Goal: Task Accomplishment & Management: Use online tool/utility

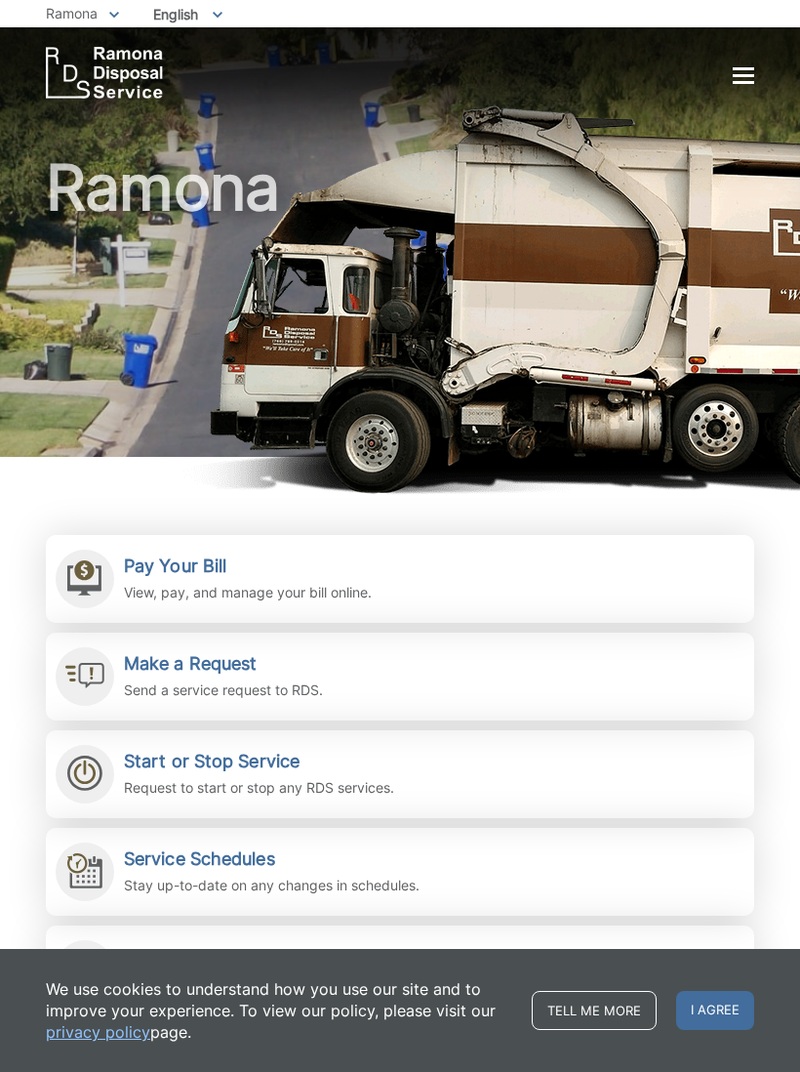
click at [753, 74] on div at bounding box center [743, 75] width 21 height 3
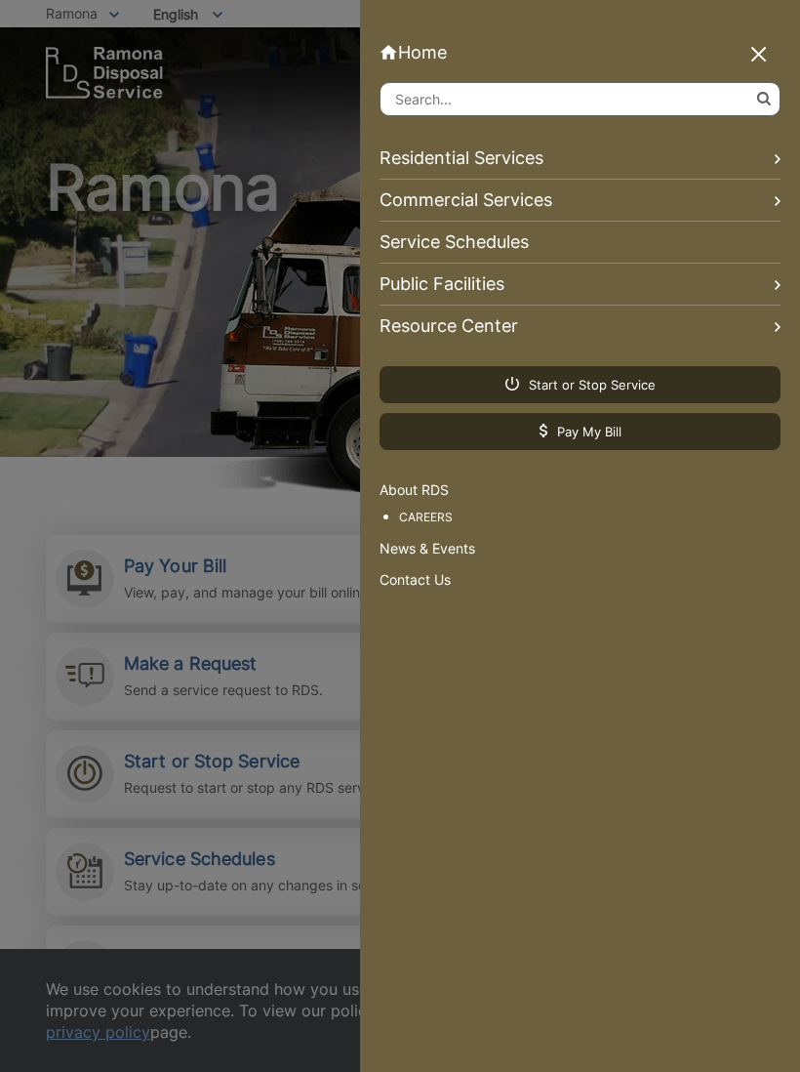
click at [534, 156] on link "Residential Services" at bounding box center [580, 159] width 401 height 42
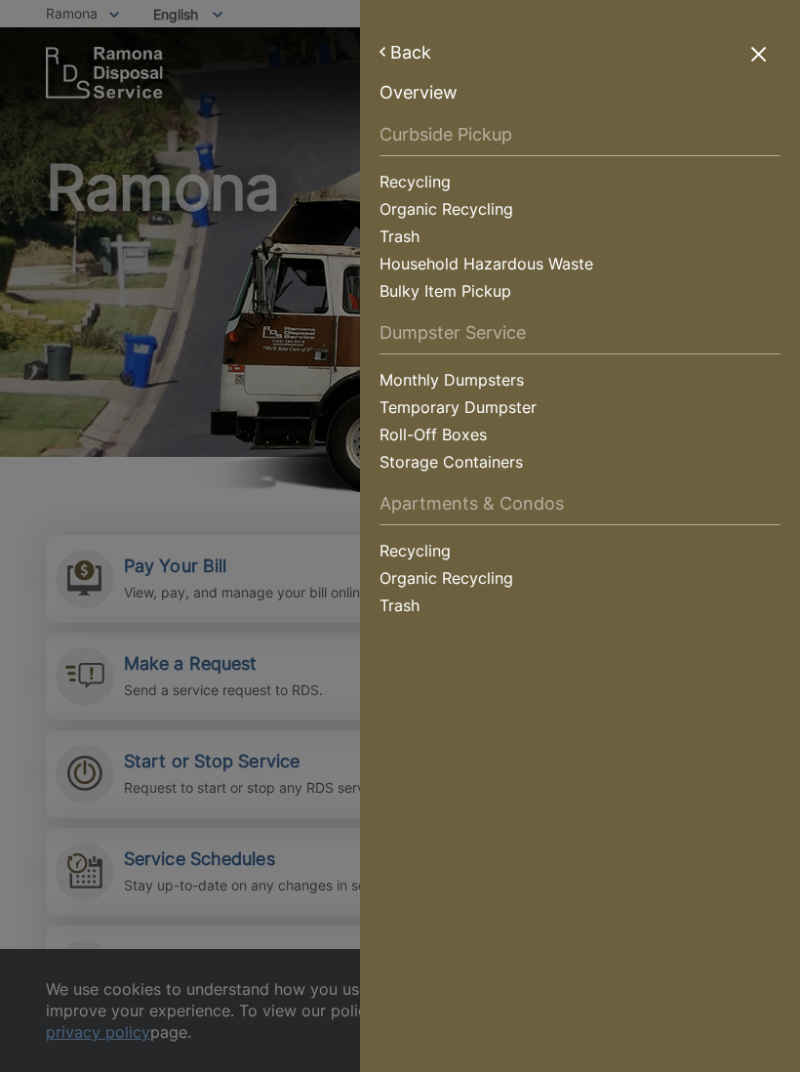
click at [767, 47] on link "Back" at bounding box center [580, 52] width 401 height 20
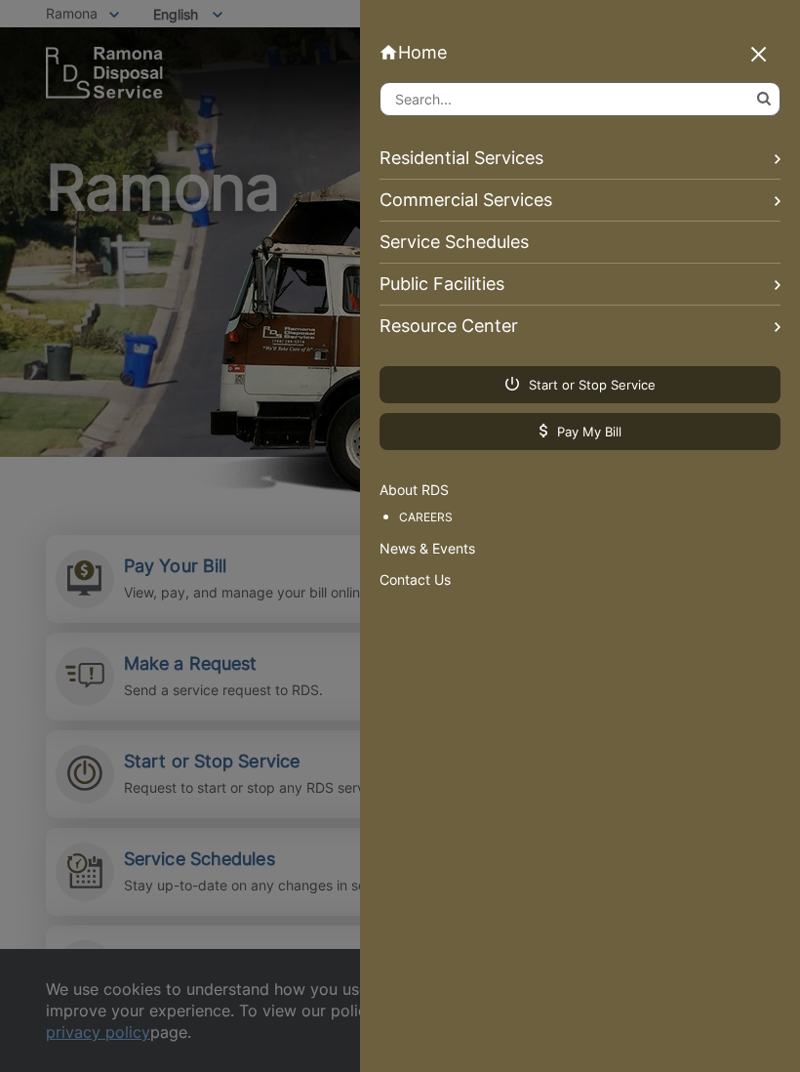
click at [422, 43] on link "Home" at bounding box center [580, 52] width 401 height 20
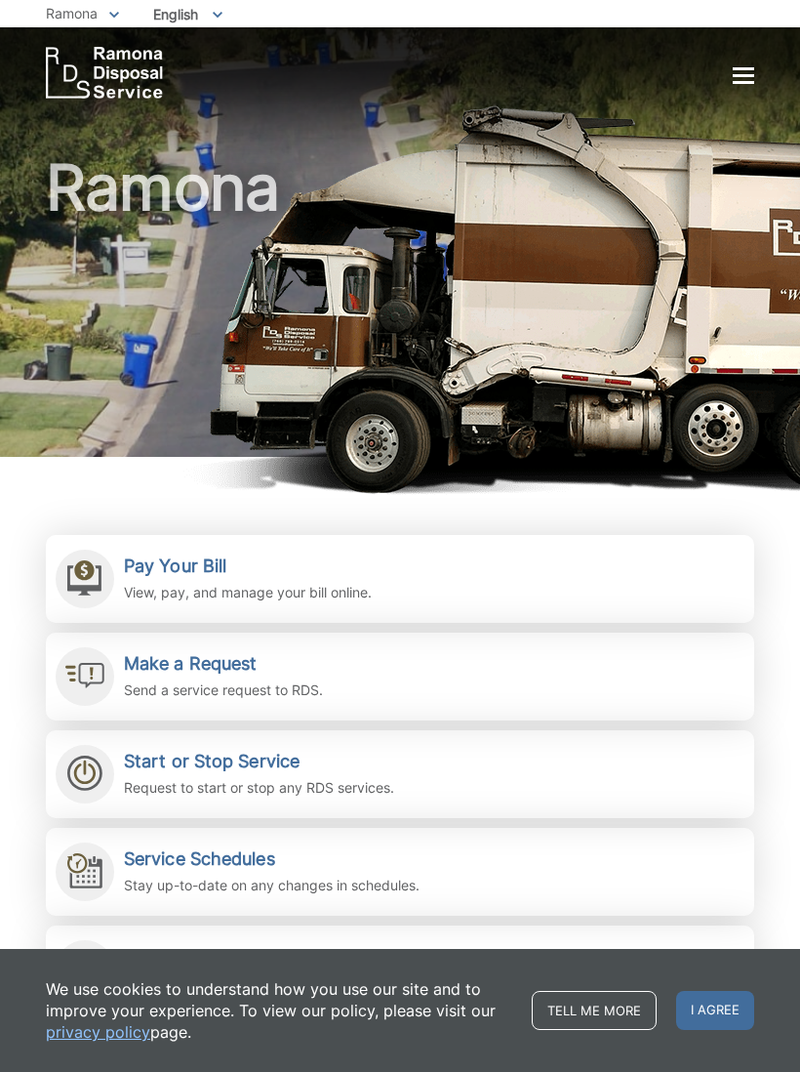
click at [134, 74] on img "EDCD logo. Return to the homepage." at bounding box center [104, 73] width 117 height 52
click at [751, 78] on div at bounding box center [743, 76] width 21 height 17
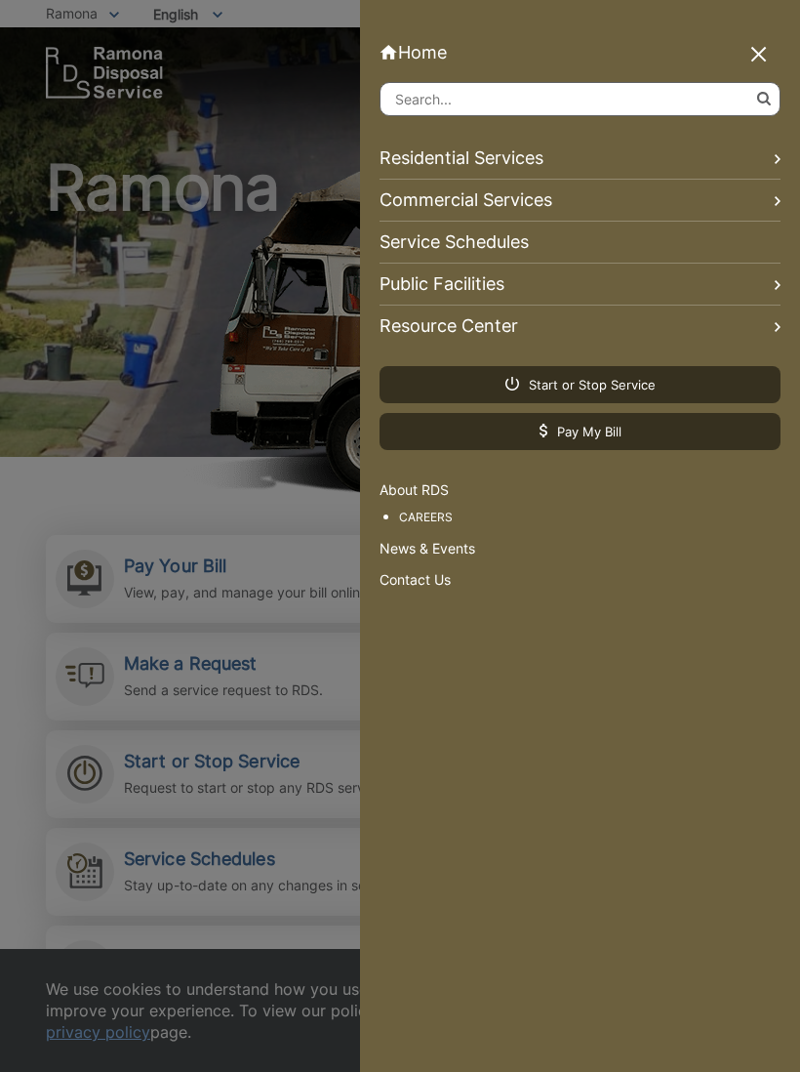
click at [780, 142] on link "Residential Services" at bounding box center [580, 159] width 401 height 42
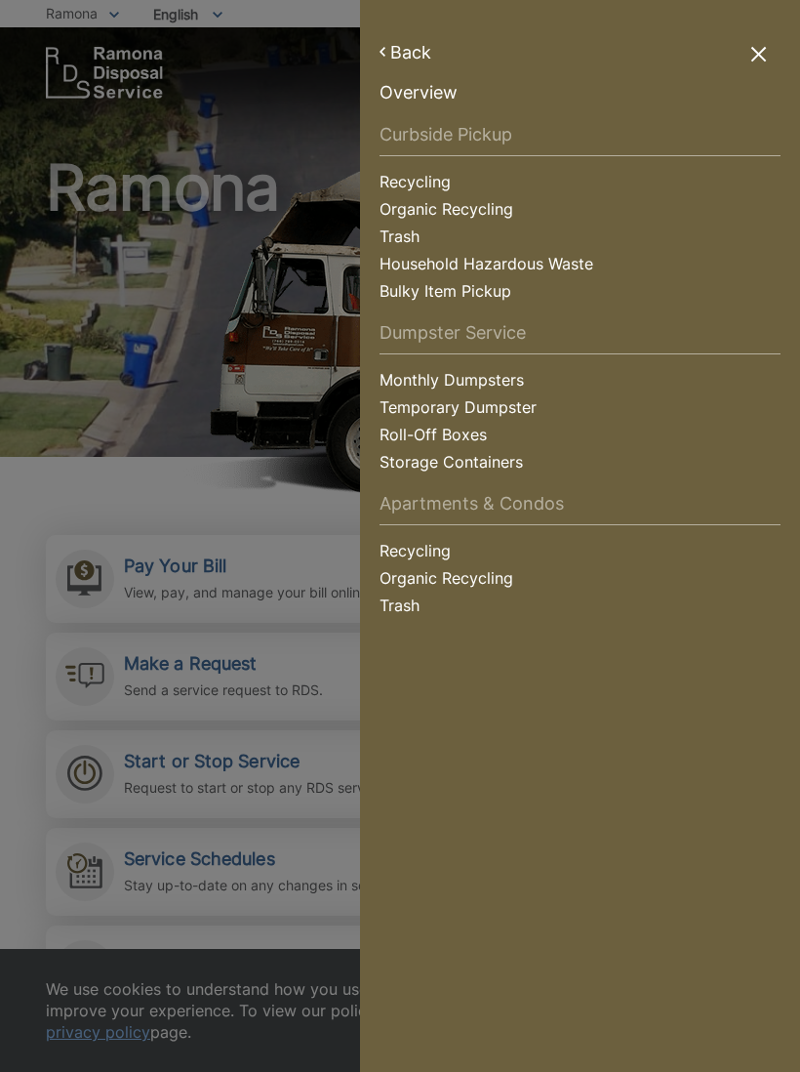
click at [395, 53] on link "Back" at bounding box center [580, 52] width 401 height 20
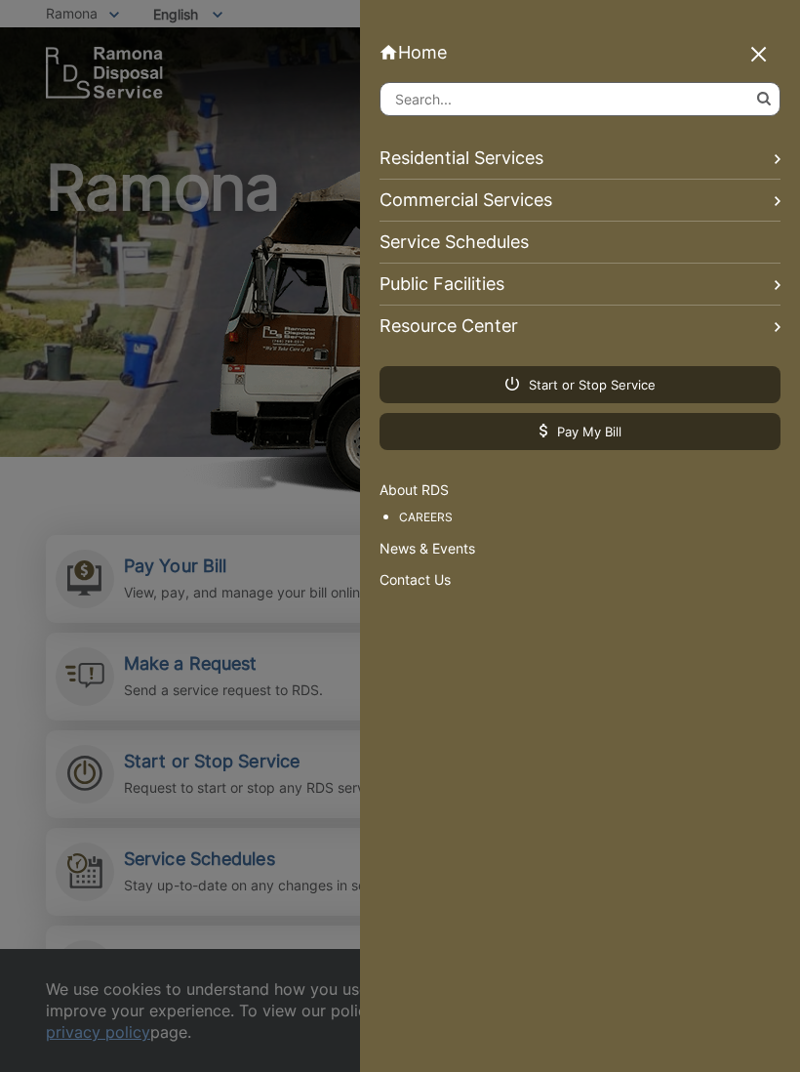
click at [426, 49] on link "Home" at bounding box center [580, 52] width 401 height 20
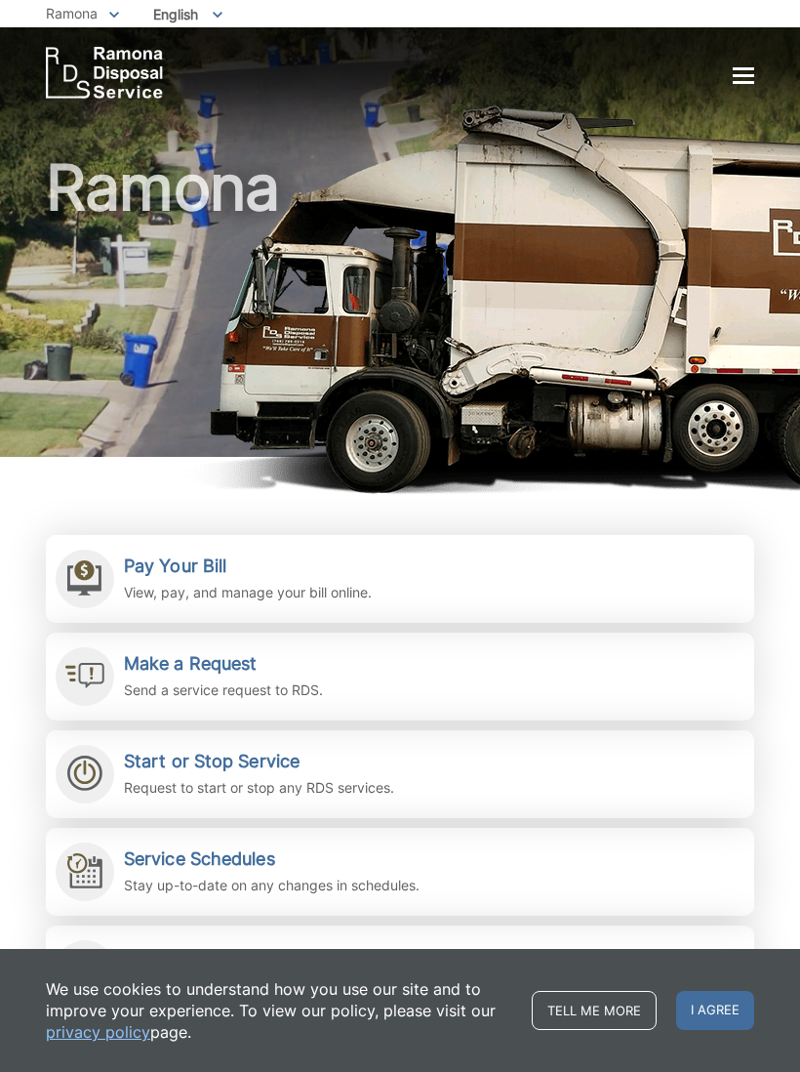
click at [118, 59] on img "EDCD logo. Return to the homepage." at bounding box center [104, 73] width 117 height 52
click at [265, 583] on p "View, pay, and manage your bill online." at bounding box center [248, 592] width 248 height 21
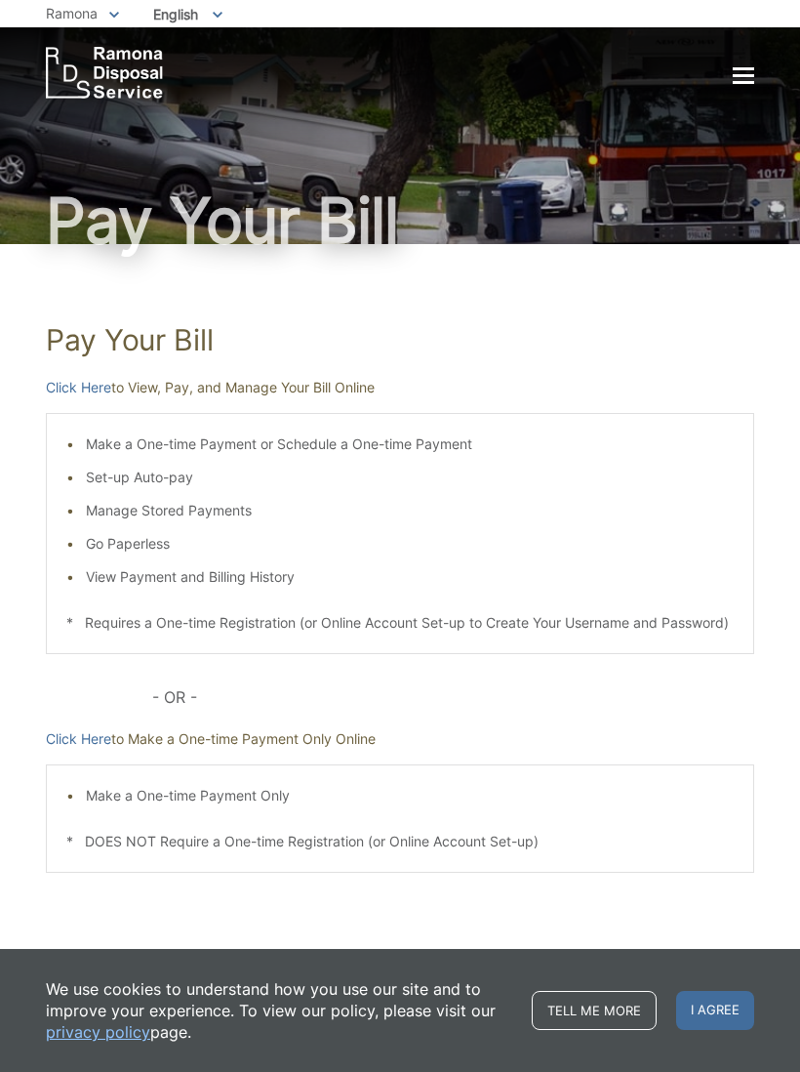
click at [142, 544] on li "Go Paperless" at bounding box center [410, 543] width 648 height 21
click at [756, 61] on div "Home Residential Services Curbside Pickup Recycling Organic Recycling Trash Hou…" at bounding box center [400, 62] width 800 height 71
click at [751, 71] on div at bounding box center [743, 76] width 21 height 17
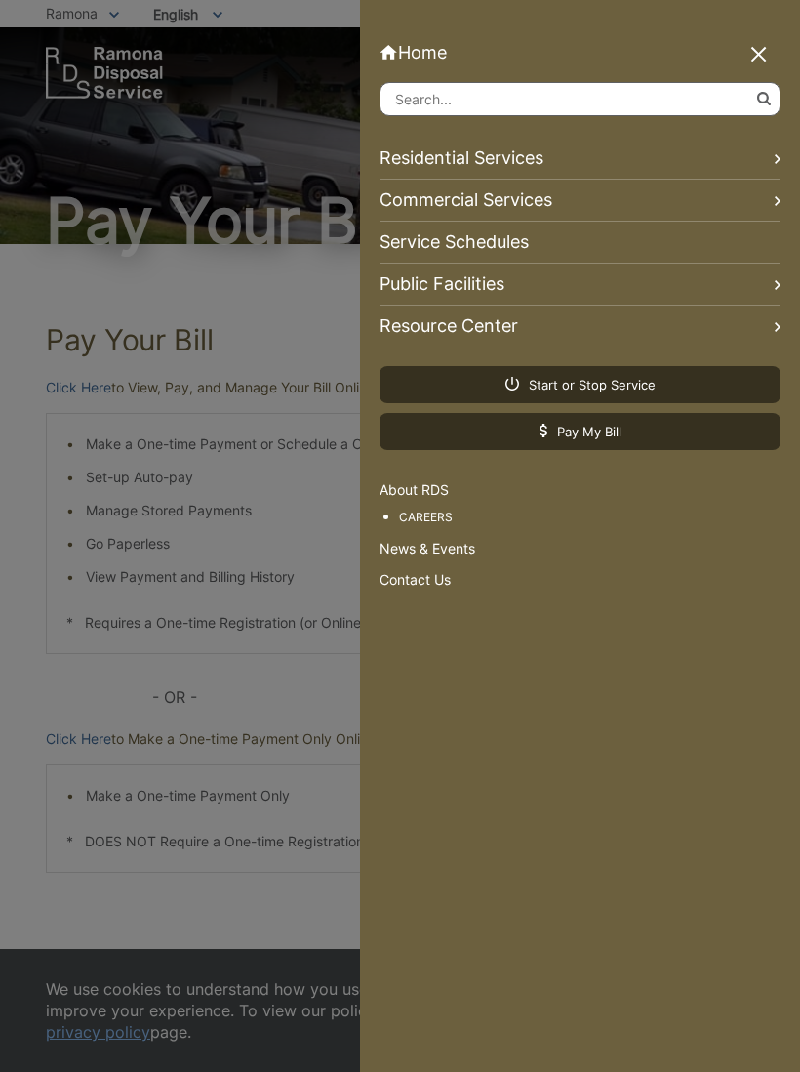
click at [762, 48] on div at bounding box center [760, 55] width 27 height 27
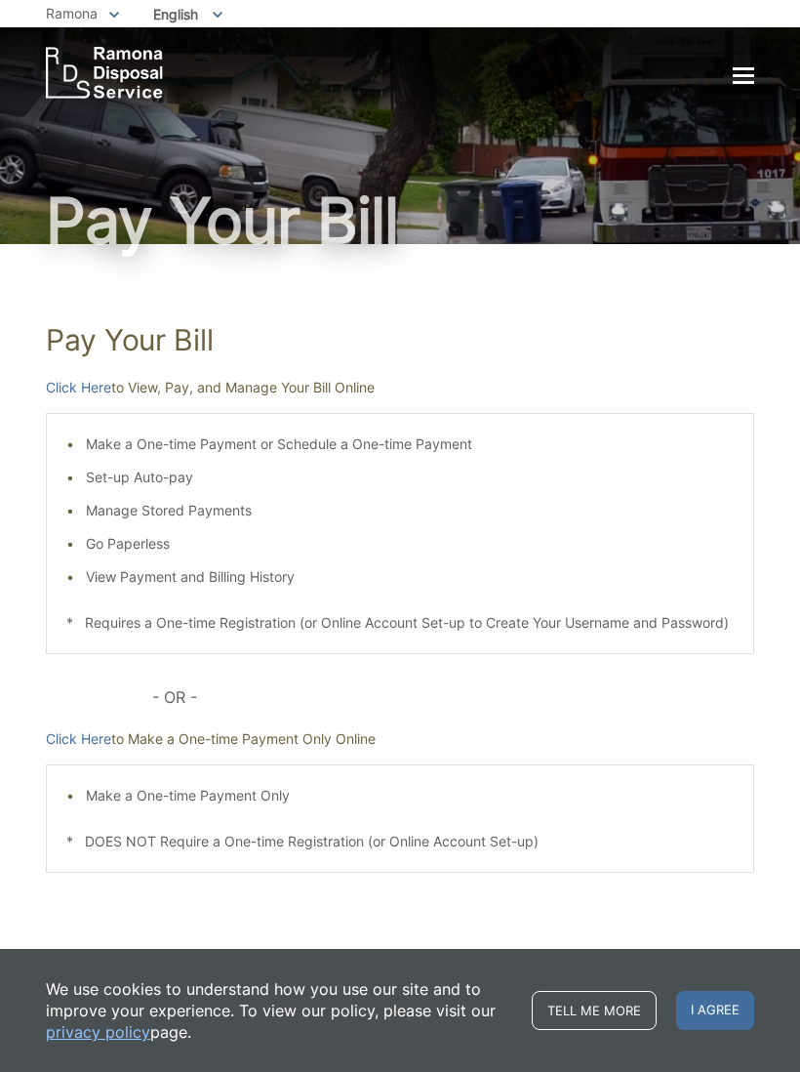
click at [108, 73] on img "EDCD logo. Return to the homepage." at bounding box center [104, 73] width 117 height 52
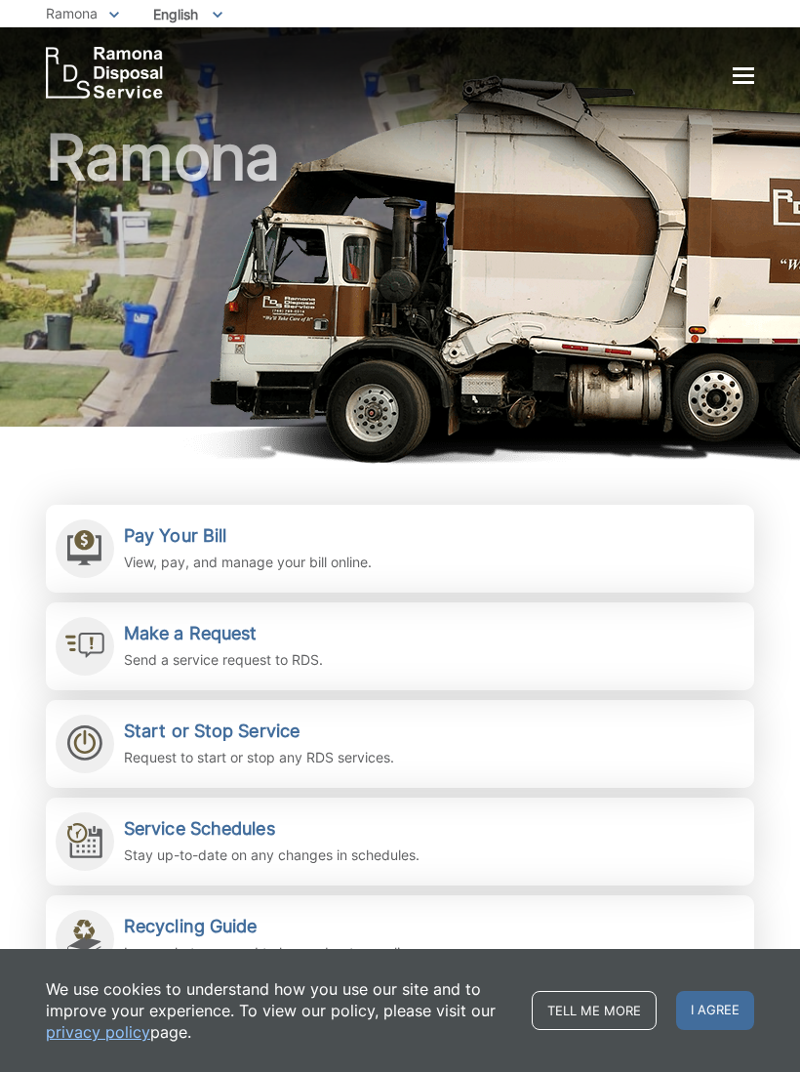
scroll to position [45, 0]
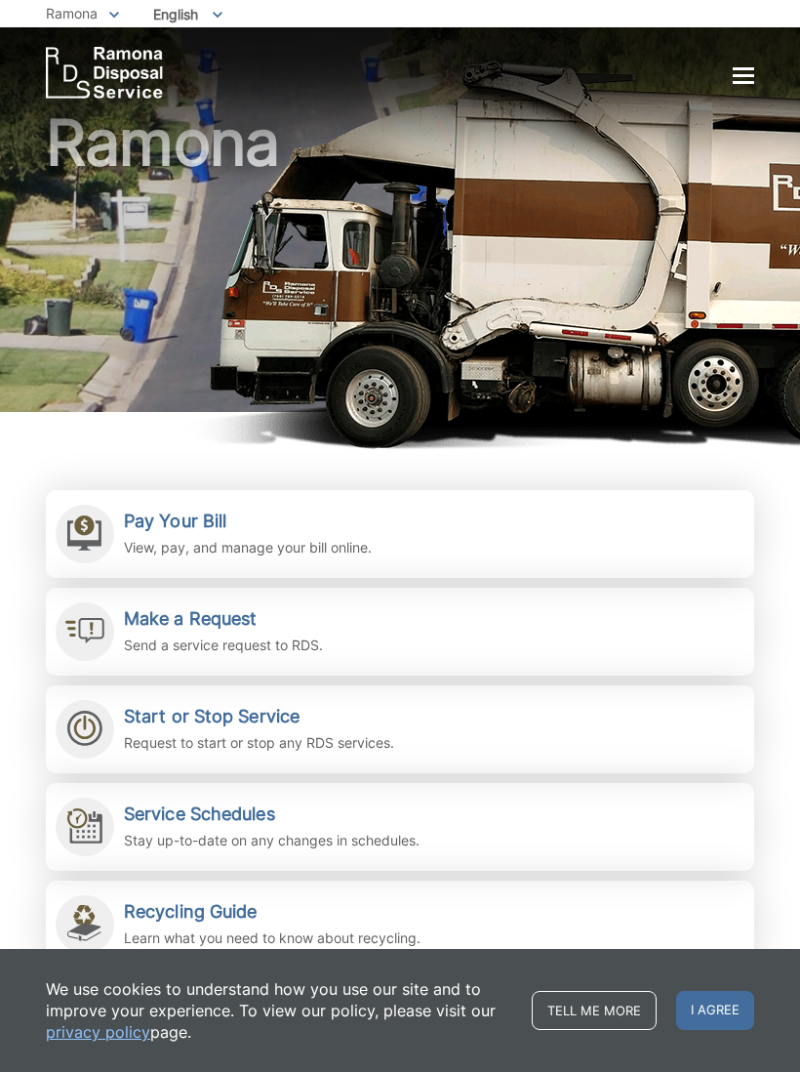
click at [227, 630] on div "Make a Request Send a service request to RDS." at bounding box center [223, 632] width 199 height 48
